Goal: Task Accomplishment & Management: Use online tool/utility

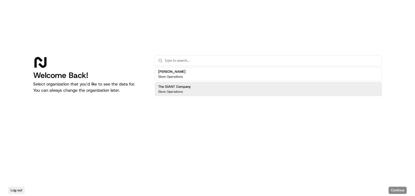
click at [251, 90] on div "The GIANT Company Store Operations" at bounding box center [268, 89] width 227 height 14
click at [395, 189] on button "Continue" at bounding box center [398, 190] width 18 height 7
